Goal: Transaction & Acquisition: Purchase product/service

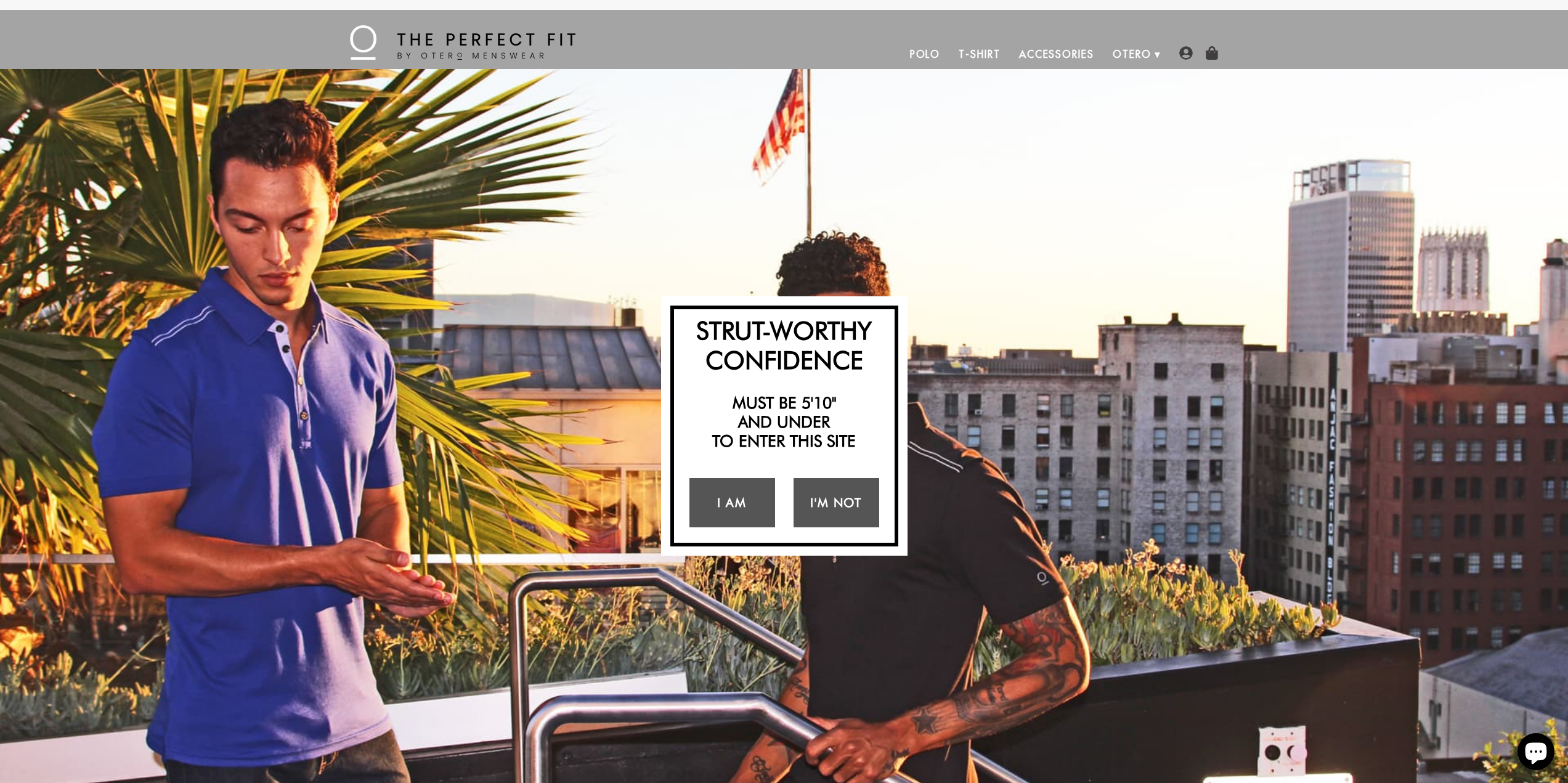
click at [980, 54] on link "T-Shirt" at bounding box center [980, 54] width 60 height 29
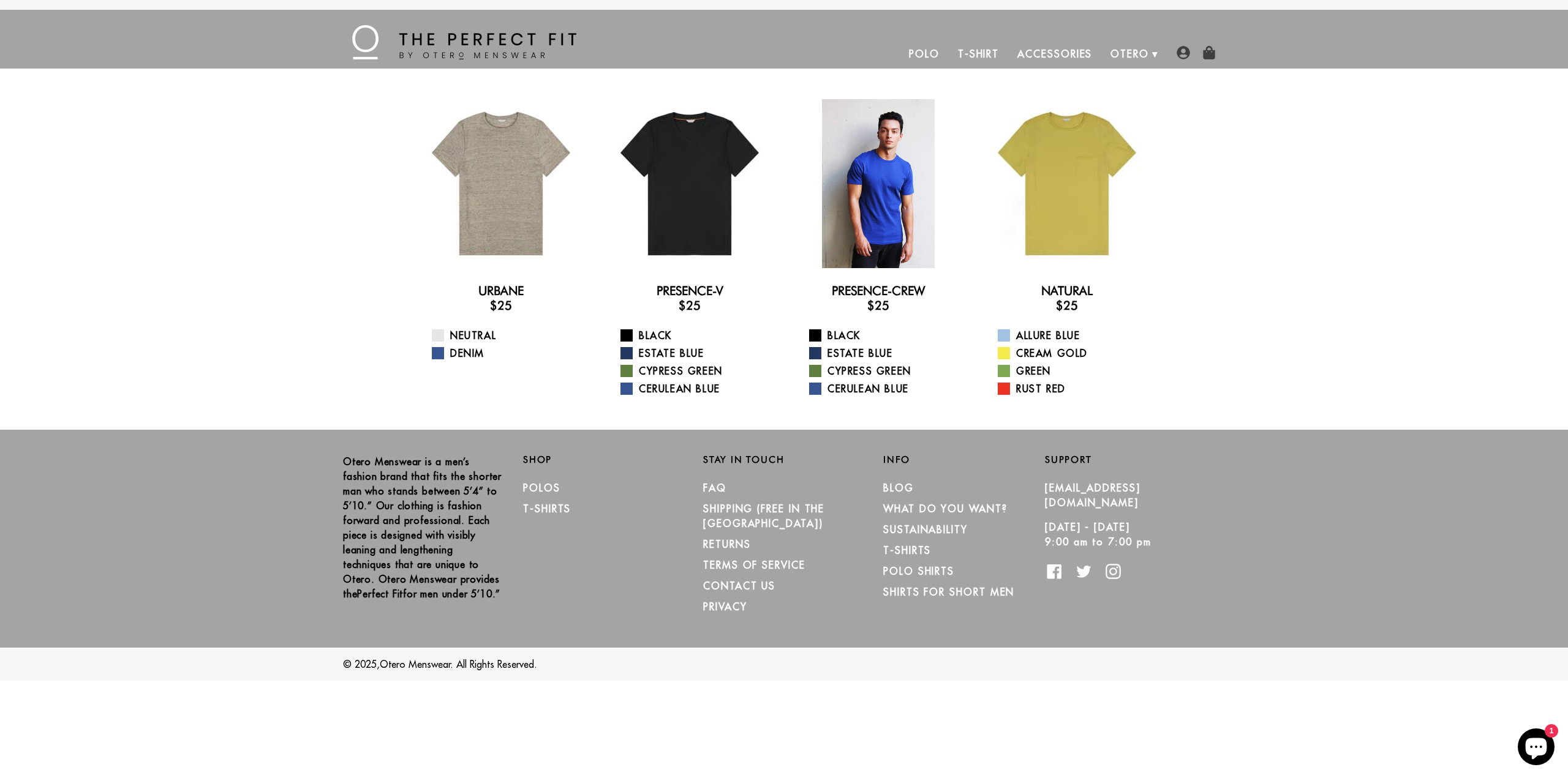
click at [871, 235] on div at bounding box center [878, 183] width 169 height 169
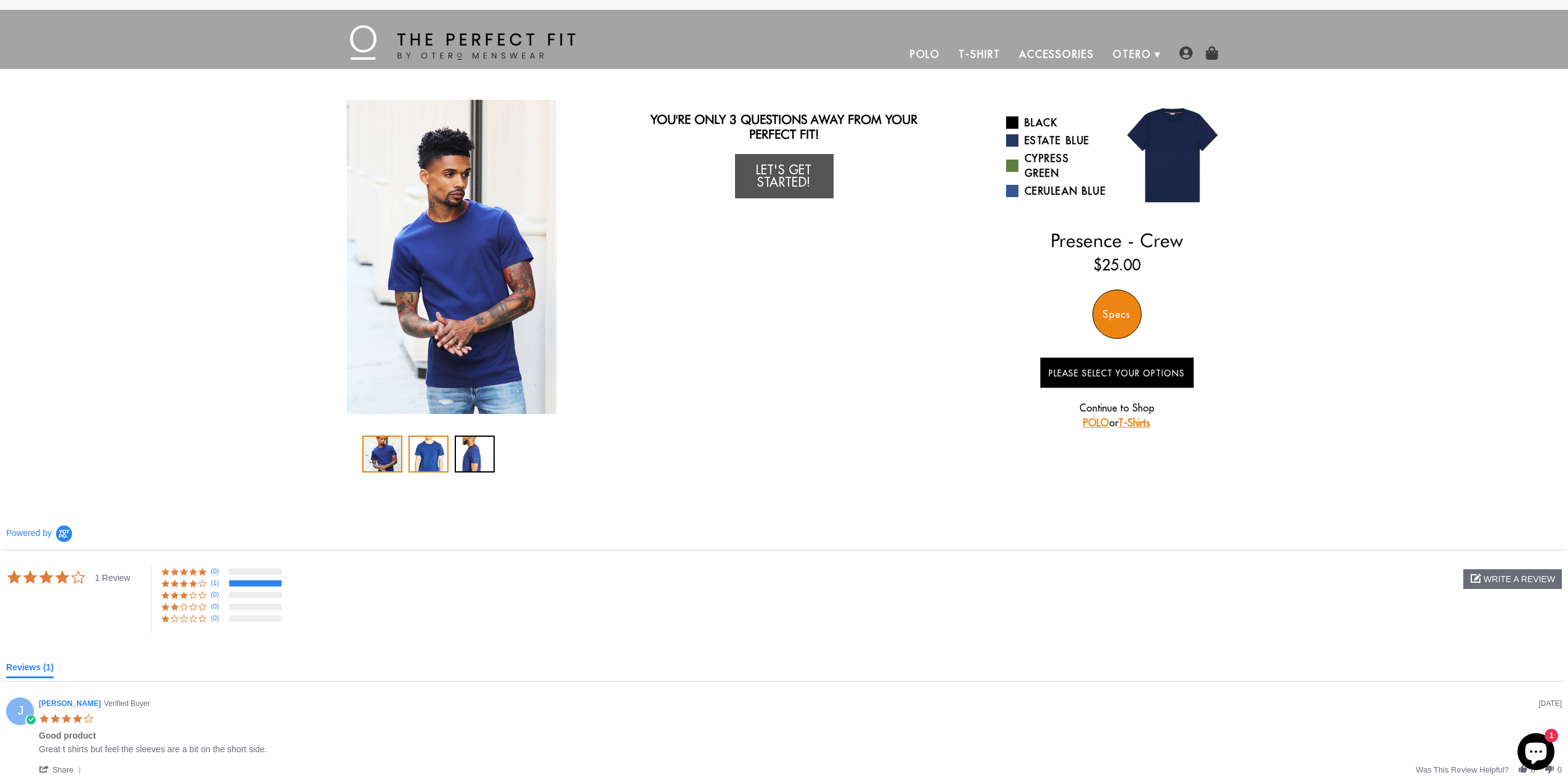
click at [429, 464] on div "2 / 3" at bounding box center [429, 453] width 40 height 37
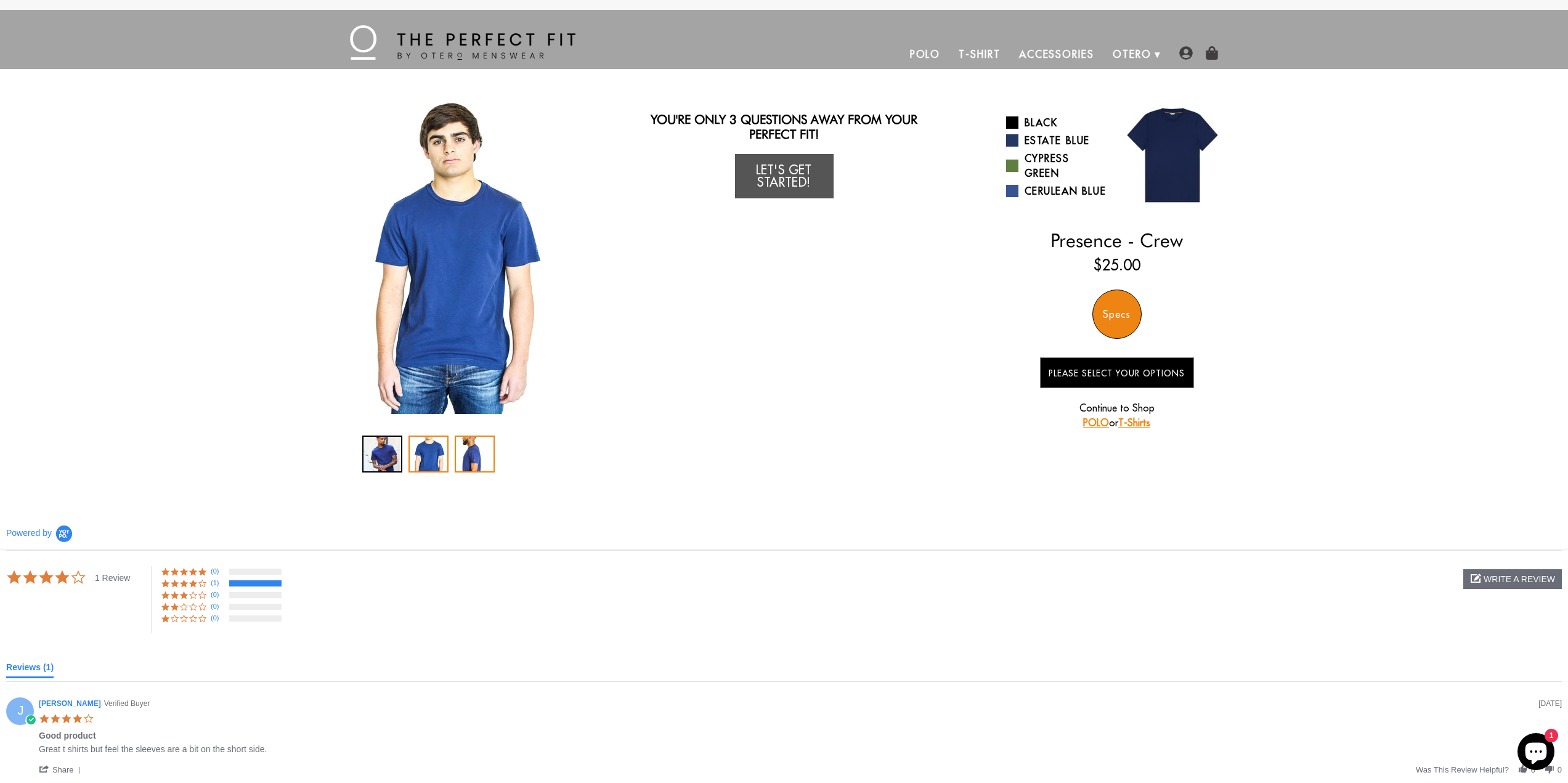
click at [471, 462] on div "3 / 3" at bounding box center [475, 453] width 40 height 37
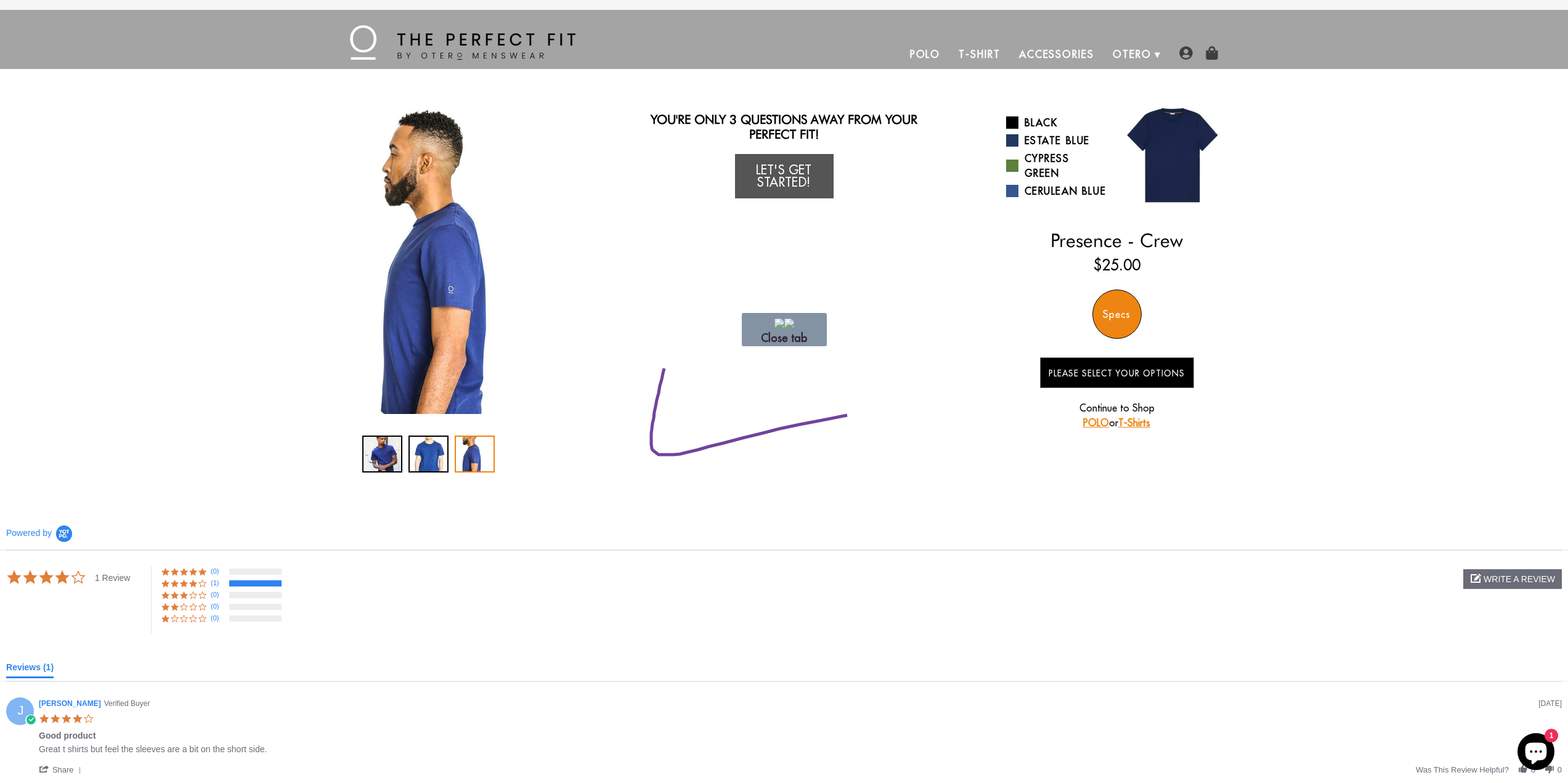
drag, startPoint x: 666, startPoint y: 364, endPoint x: 1079, endPoint y: 394, distance: 414.1
